Goal: Task Accomplishment & Management: Manage account settings

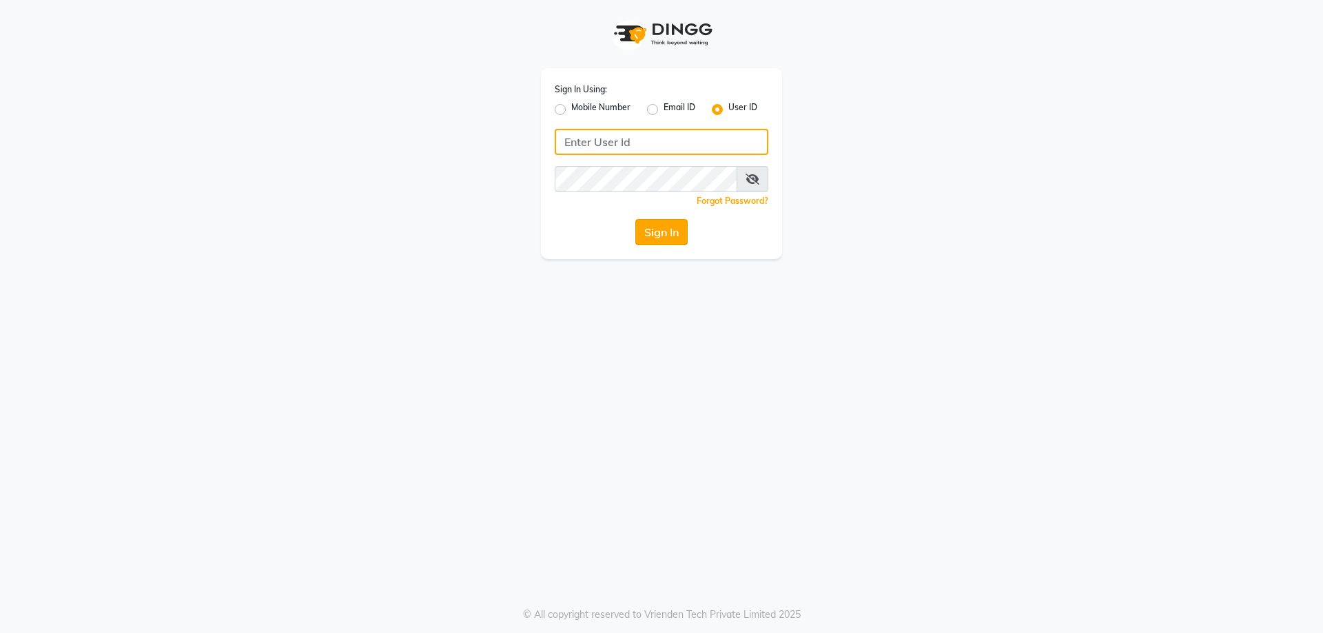
type input "kiyaraa"
click at [656, 231] on button "Sign In" at bounding box center [661, 232] width 52 height 26
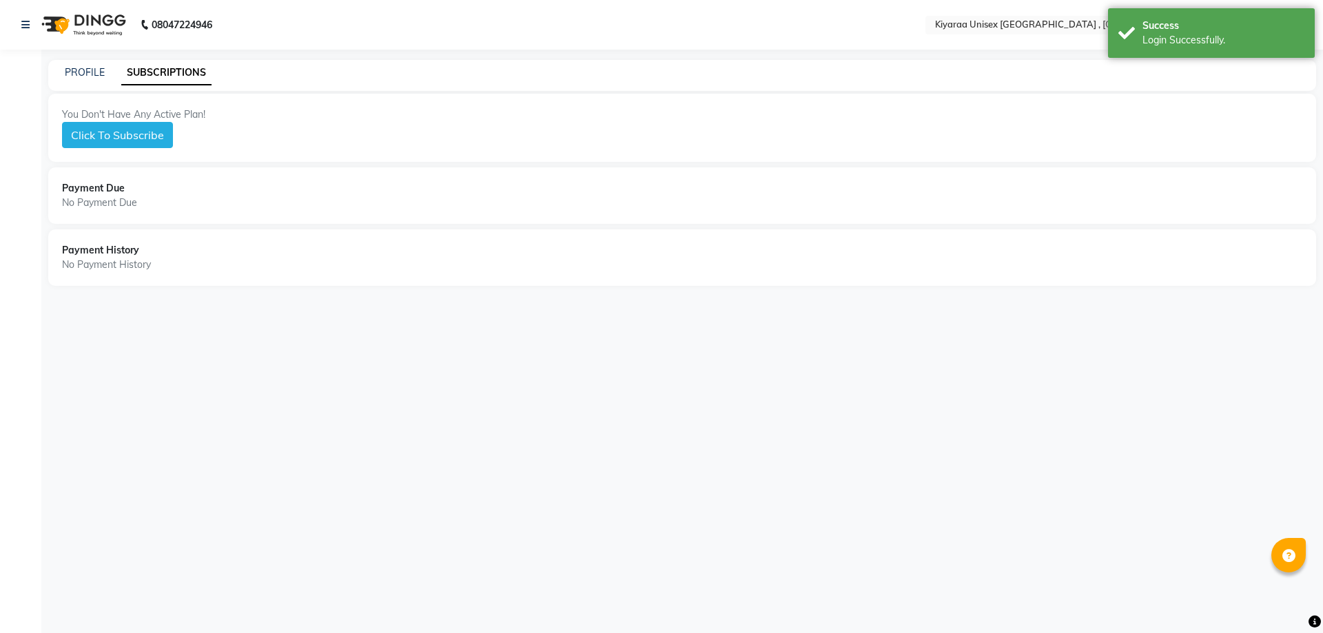
select select "en"
